Goal: Task Accomplishment & Management: Use online tool/utility

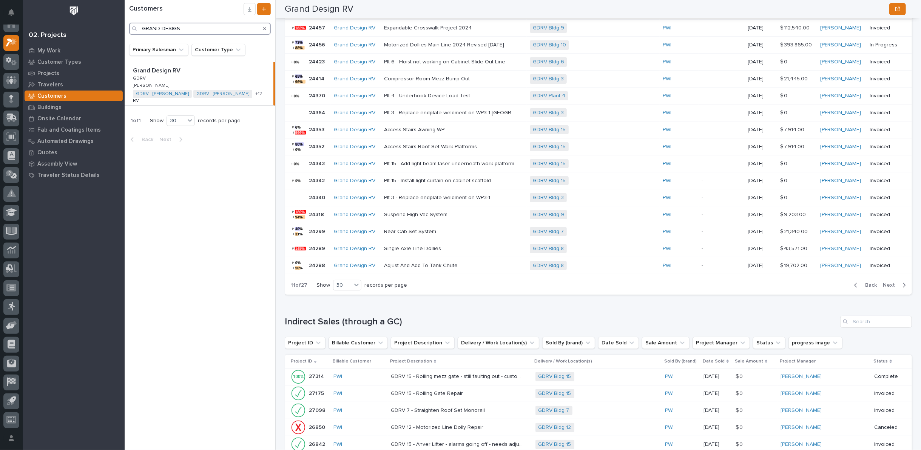
click at [125, 35] on div "My Settings Log Out 02. Projects My Work Customer Types Projects Travelers Cust…" at bounding box center [523, 225] width 796 height 450
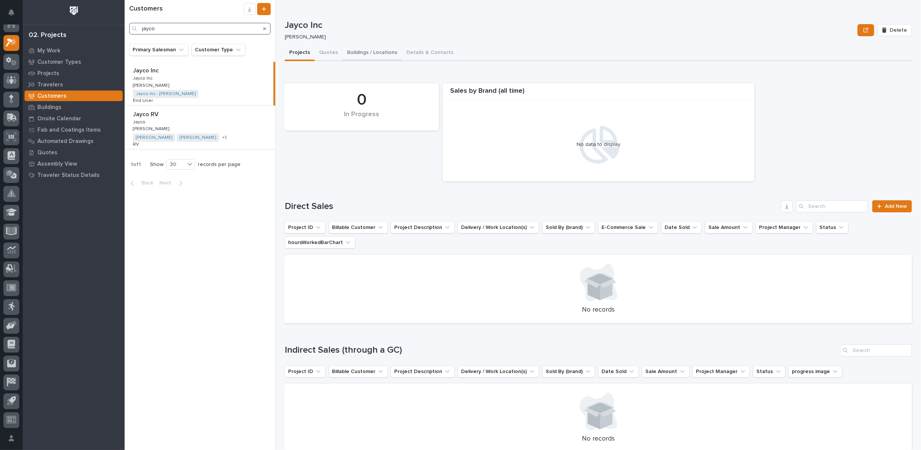
type input "jayco"
click at [385, 53] on button "Buildings / Locations" at bounding box center [371, 53] width 59 height 16
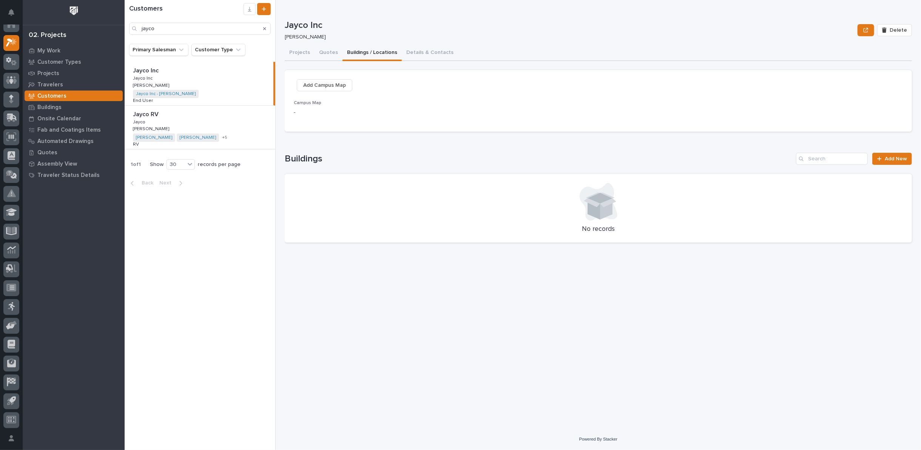
click at [250, 119] on div "Jayco RV Jayco RV Jayco Jayco Mark Miller Mark Miller Jayco - Adam Clevenger Ja…" at bounding box center [200, 127] width 151 height 43
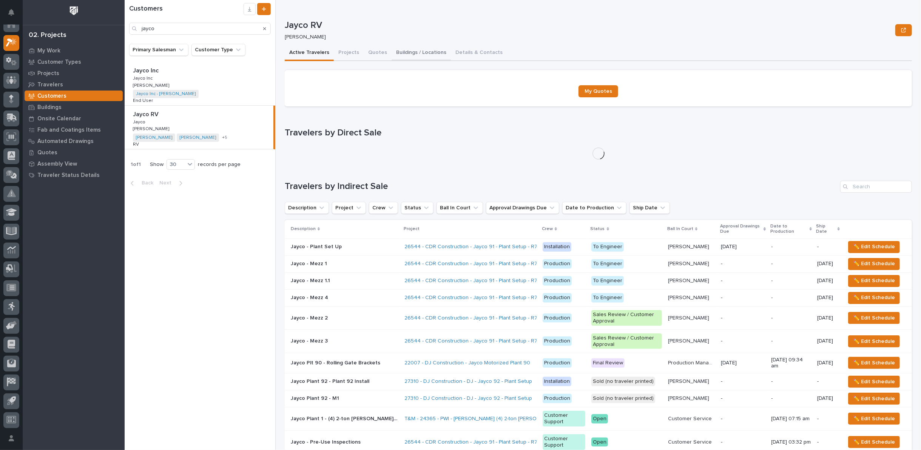
click at [401, 53] on button "Buildings / Locations" at bounding box center [421, 53] width 59 height 16
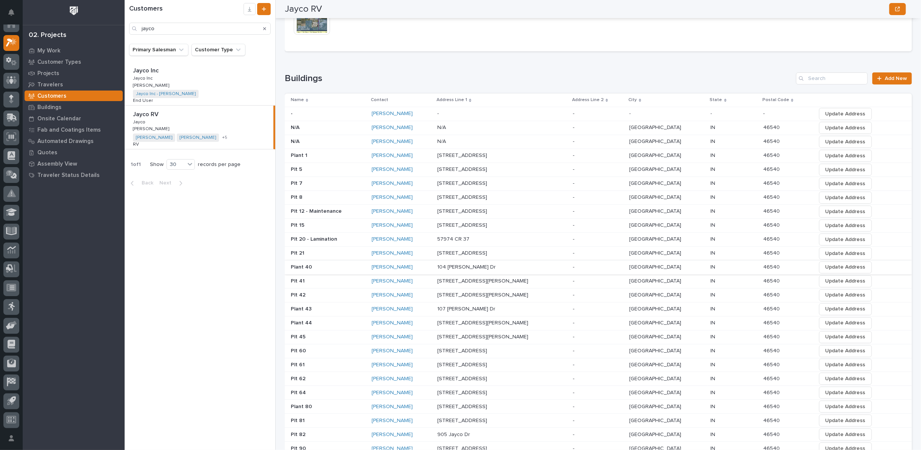
scroll to position [126, 0]
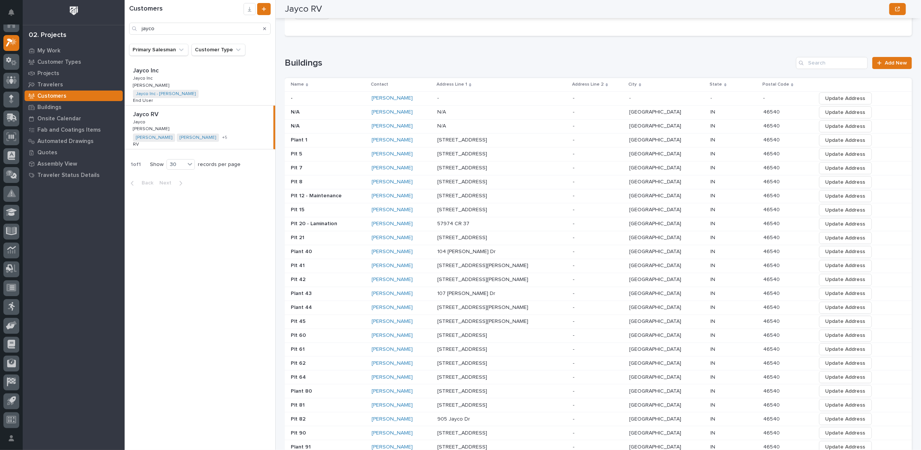
click at [312, 402] on p at bounding box center [328, 405] width 75 height 6
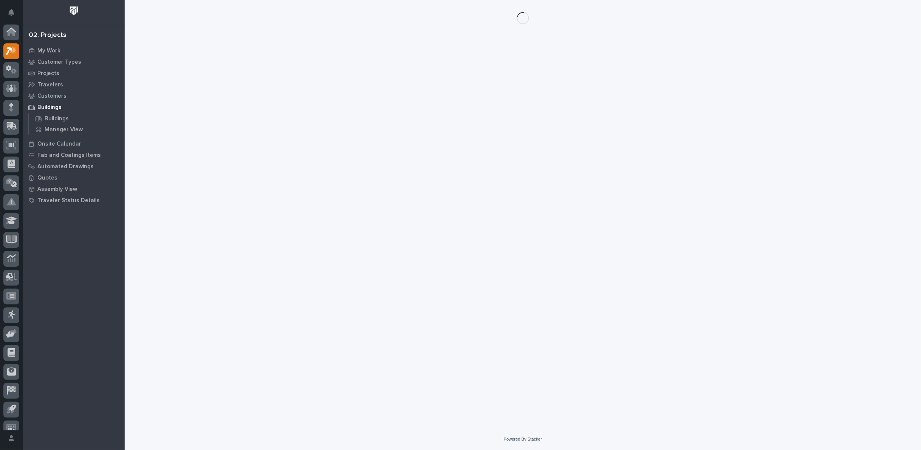
scroll to position [8, 0]
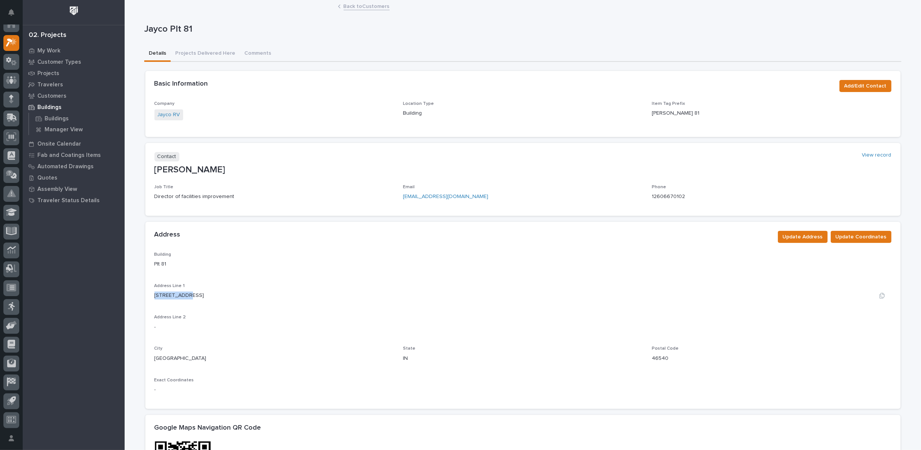
drag, startPoint x: 152, startPoint y: 296, endPoint x: 186, endPoint y: 297, distance: 34.4
click at [186, 297] on div "[STREET_ADDRESS]" at bounding box center [522, 296] width 737 height 8
copy p "[STREET_ADDRESS]"
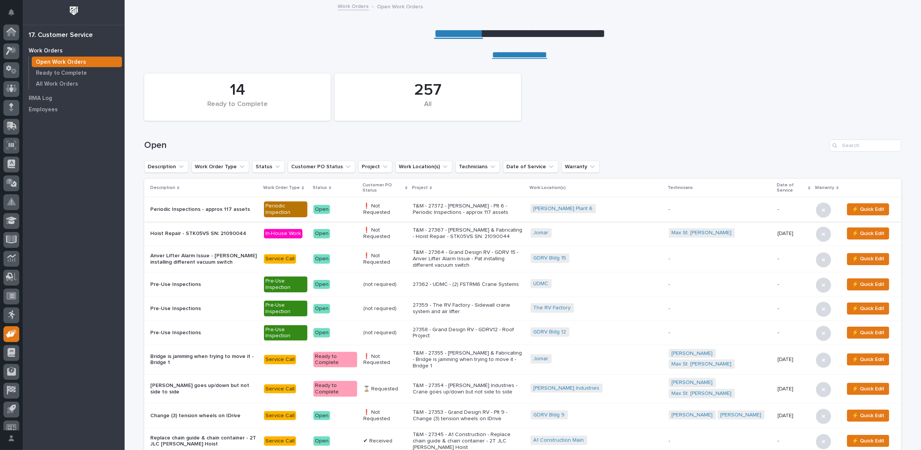
scroll to position [8, 0]
click at [863, 146] on input "Search" at bounding box center [865, 146] width 72 height 12
type input "26337"
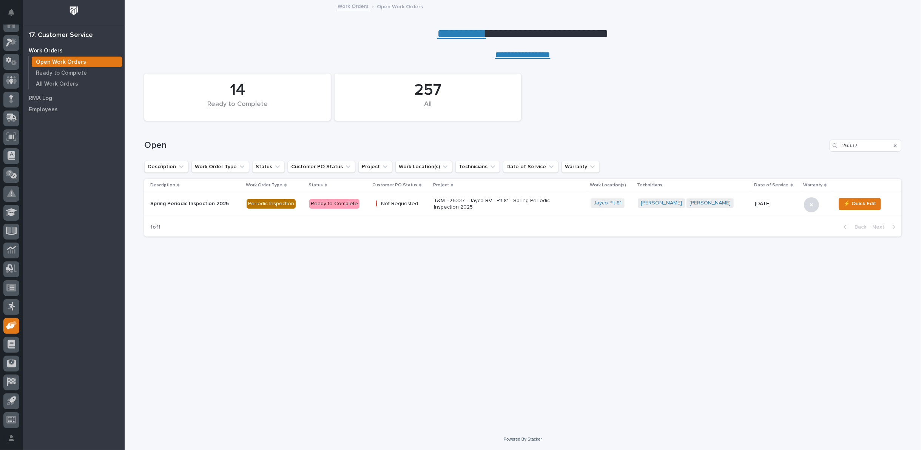
click at [447, 203] on p "T&M - 26337 - Jayco RV - Plt 81 - Spring Periodic Inspection 2025" at bounding box center [500, 204] width 132 height 13
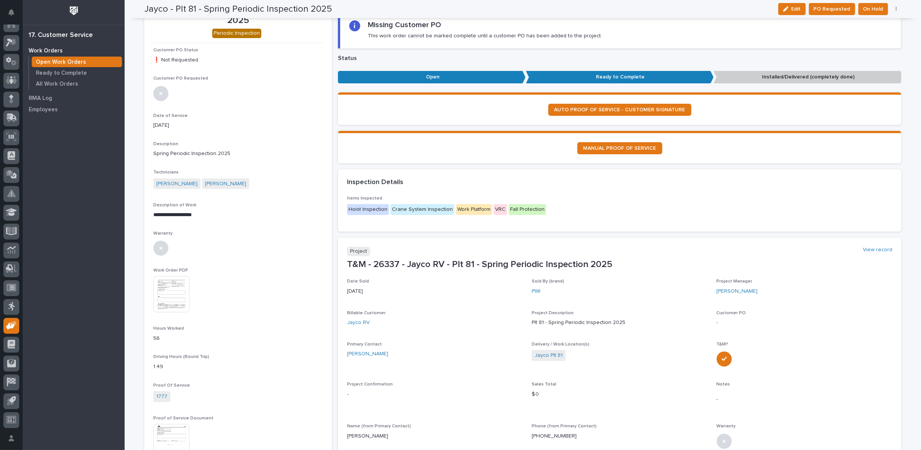
scroll to position [168, 0]
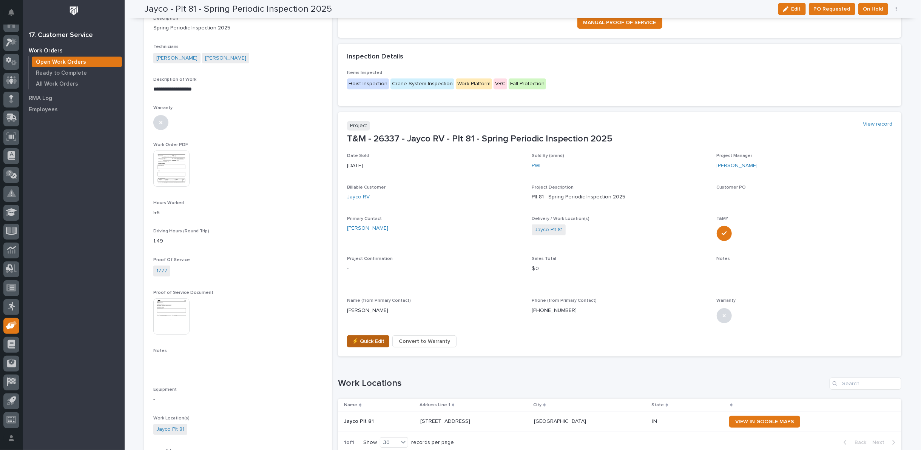
click at [358, 338] on span "⚡ Quick Edit" at bounding box center [368, 341] width 32 height 9
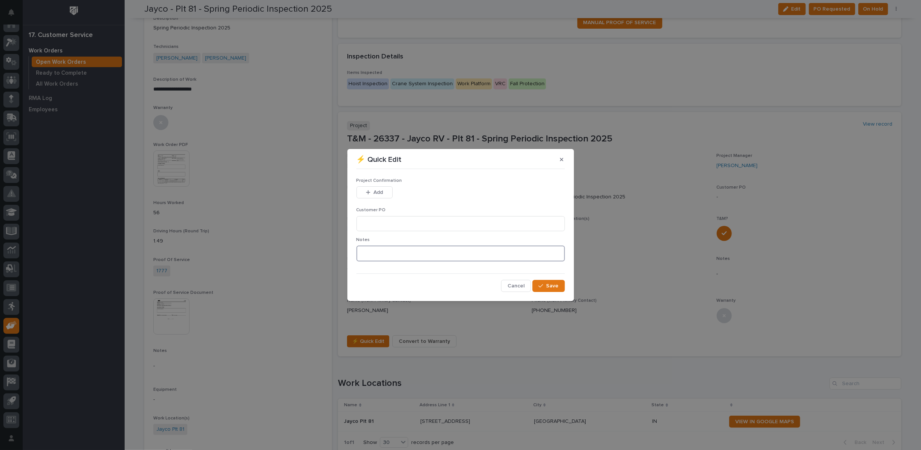
click at [371, 256] on textarea at bounding box center [460, 254] width 208 height 16
type textarea "*********"
click at [382, 222] on input at bounding box center [460, 223] width 208 height 15
type input "No PO Required"
click at [379, 193] on span "Add" at bounding box center [377, 192] width 9 height 7
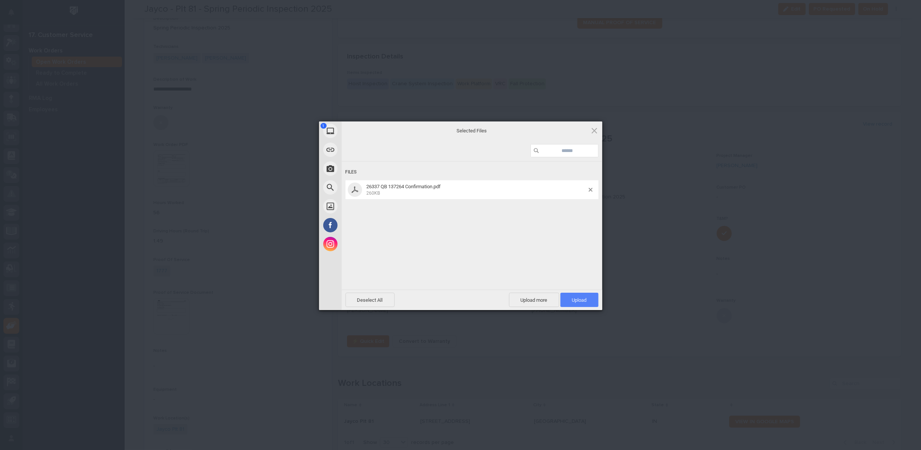
click at [573, 301] on span "Upload 1" at bounding box center [579, 301] width 15 height 6
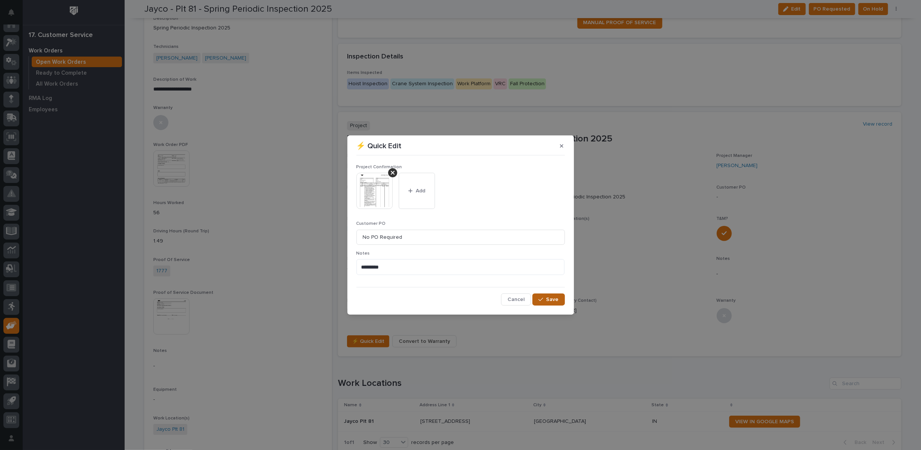
click at [552, 304] on button "Save" at bounding box center [548, 300] width 32 height 12
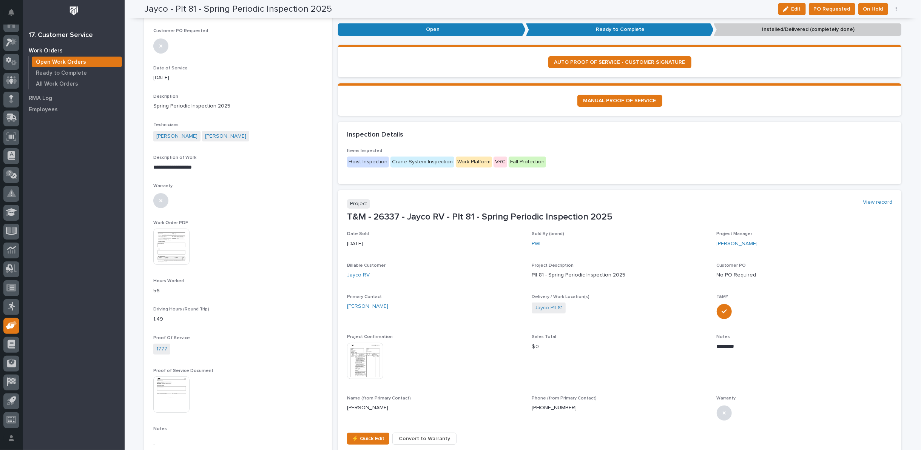
scroll to position [0, 0]
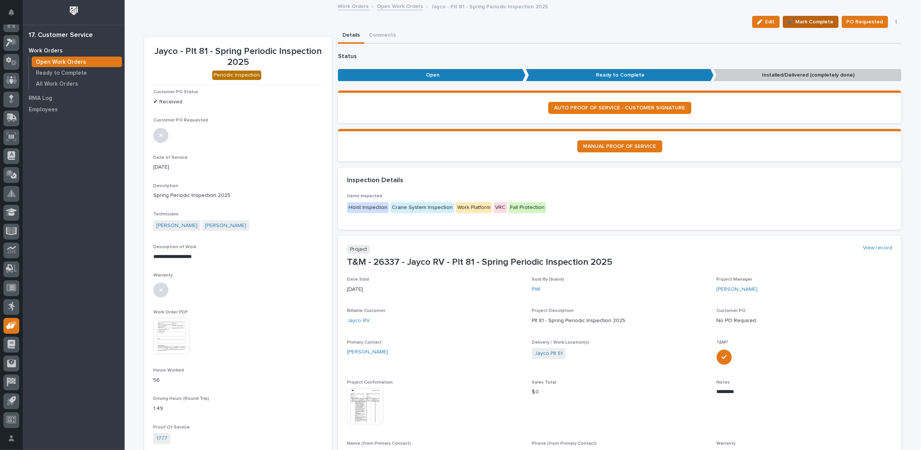
click at [814, 19] on span "✔️ Mark Complete" at bounding box center [811, 21] width 46 height 9
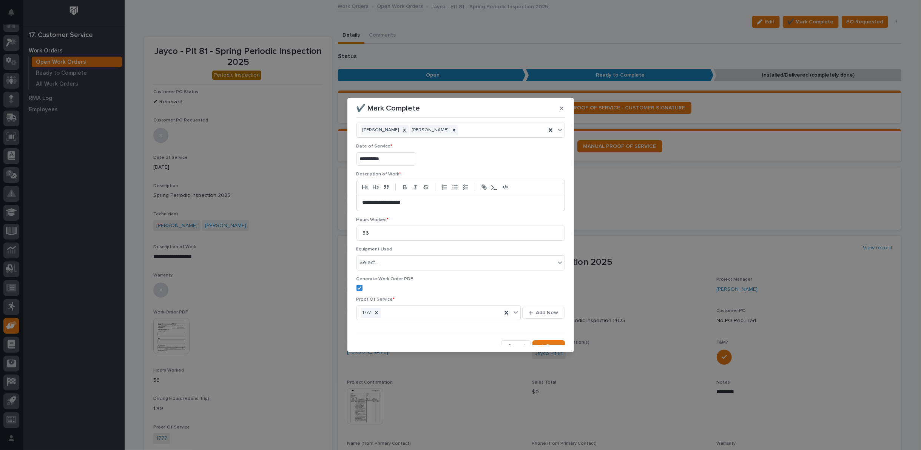
scroll to position [18, 0]
click at [538, 339] on icon "button" at bounding box center [540, 340] width 5 height 3
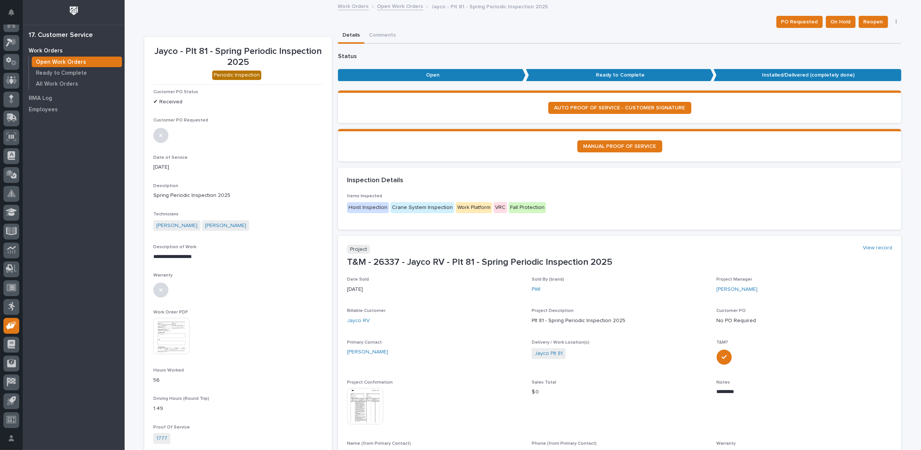
click at [396, 4] on link "Open Work Orders" at bounding box center [400, 6] width 46 height 9
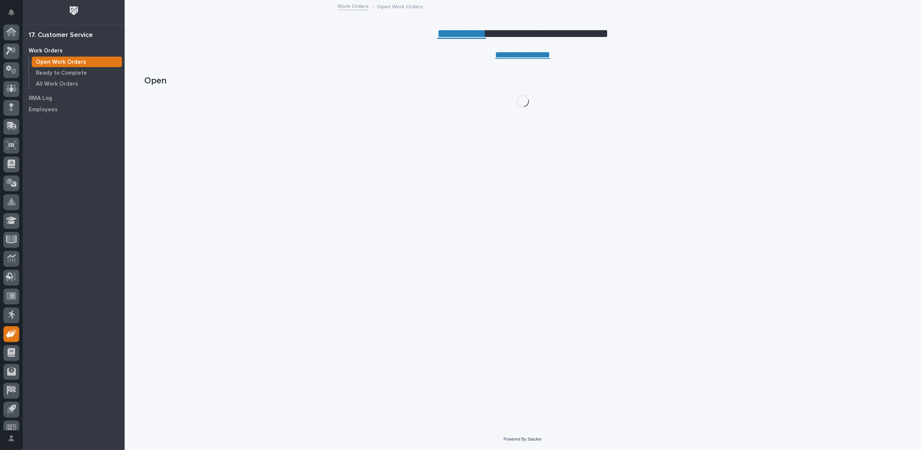
scroll to position [8, 0]
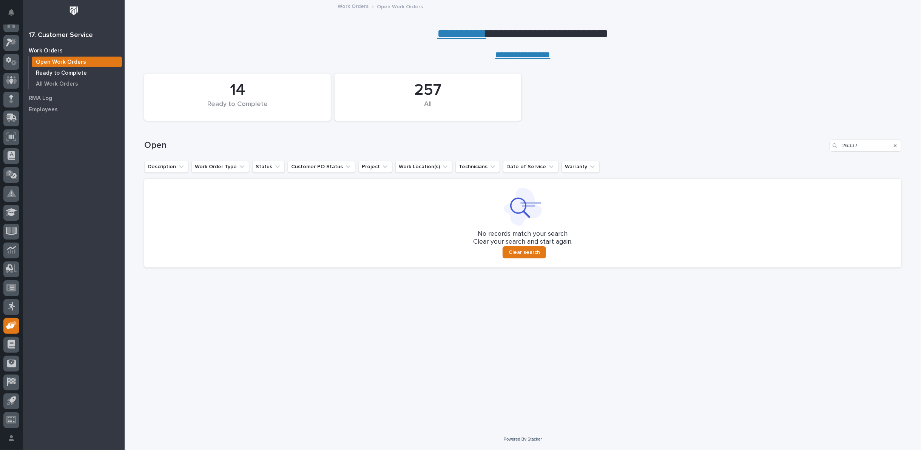
click at [76, 72] on p "Ready to Complete" at bounding box center [61, 73] width 51 height 7
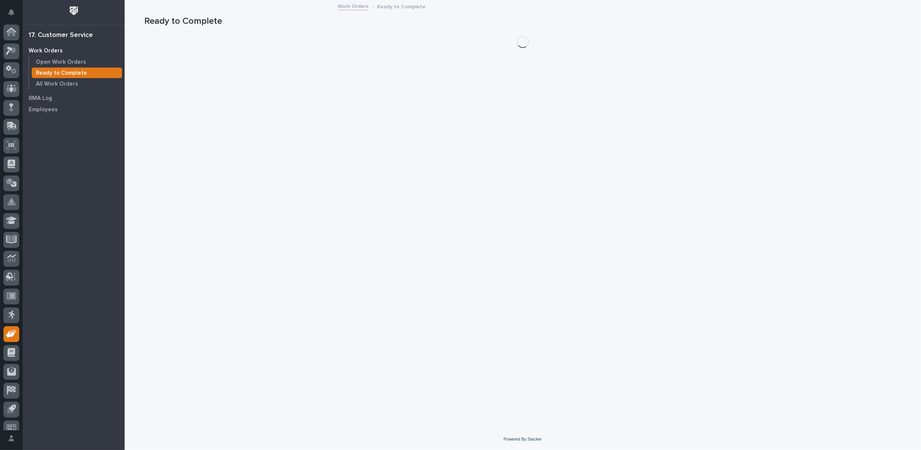
scroll to position [8, 0]
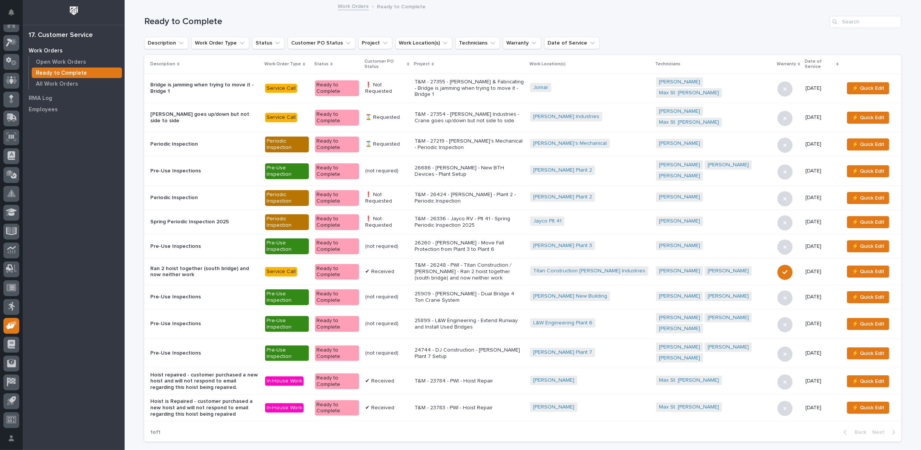
click at [409, 63] on icon at bounding box center [408, 64] width 2 height 3
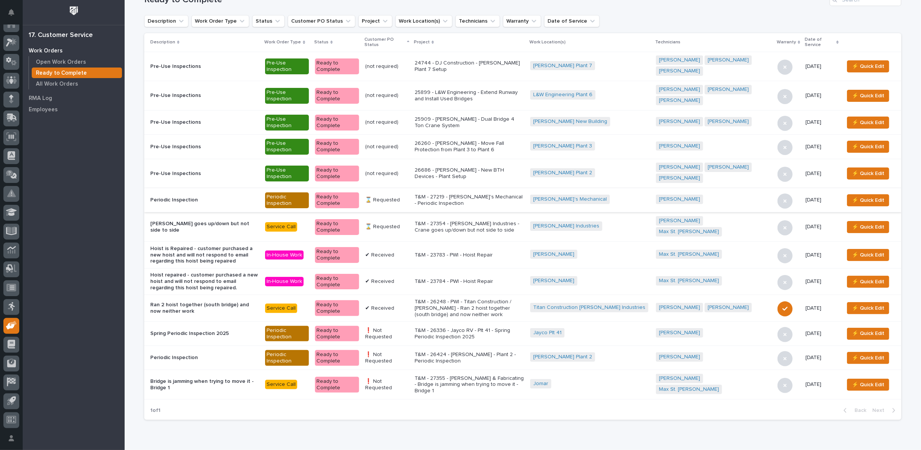
scroll to position [37, 0]
